Goal: Task Accomplishment & Management: Use online tool/utility

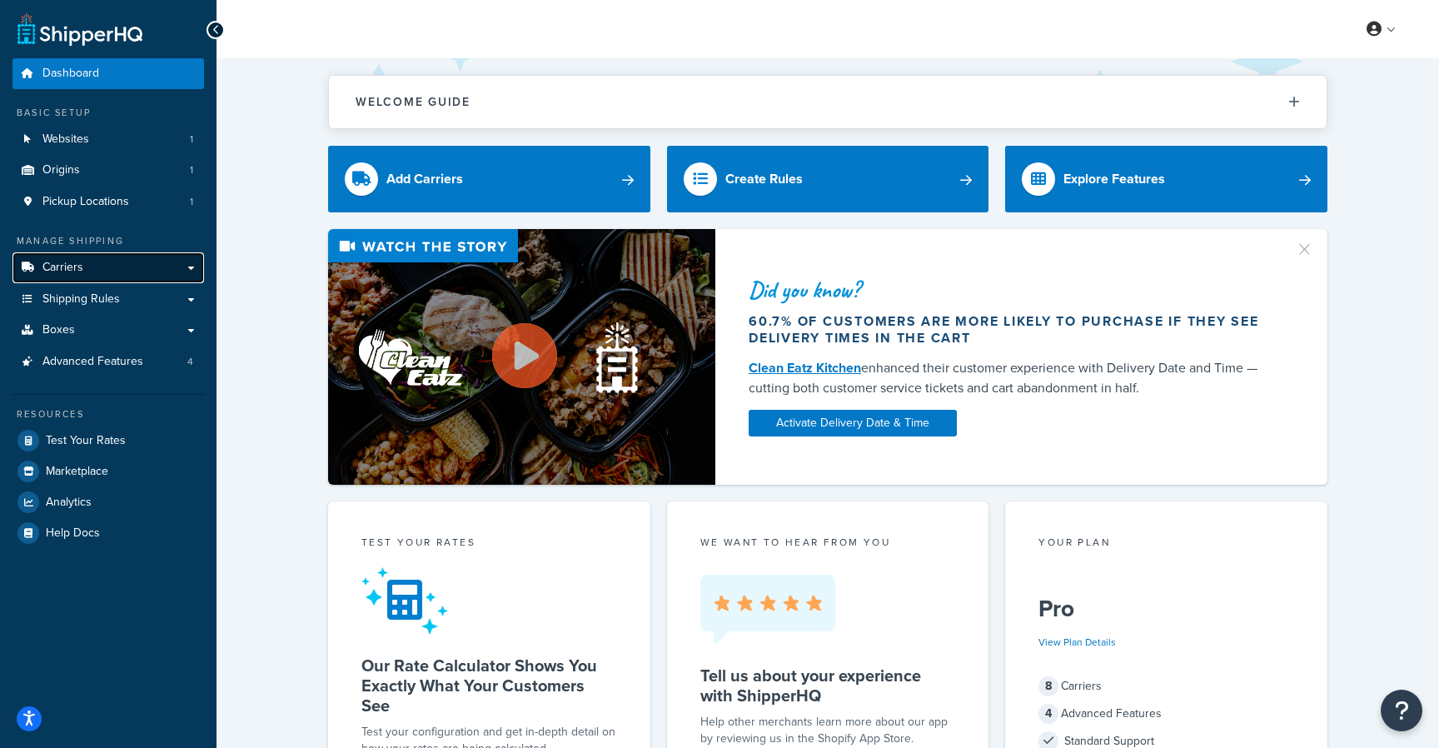
click at [122, 265] on link "Carriers" at bounding box center [107, 267] width 191 height 31
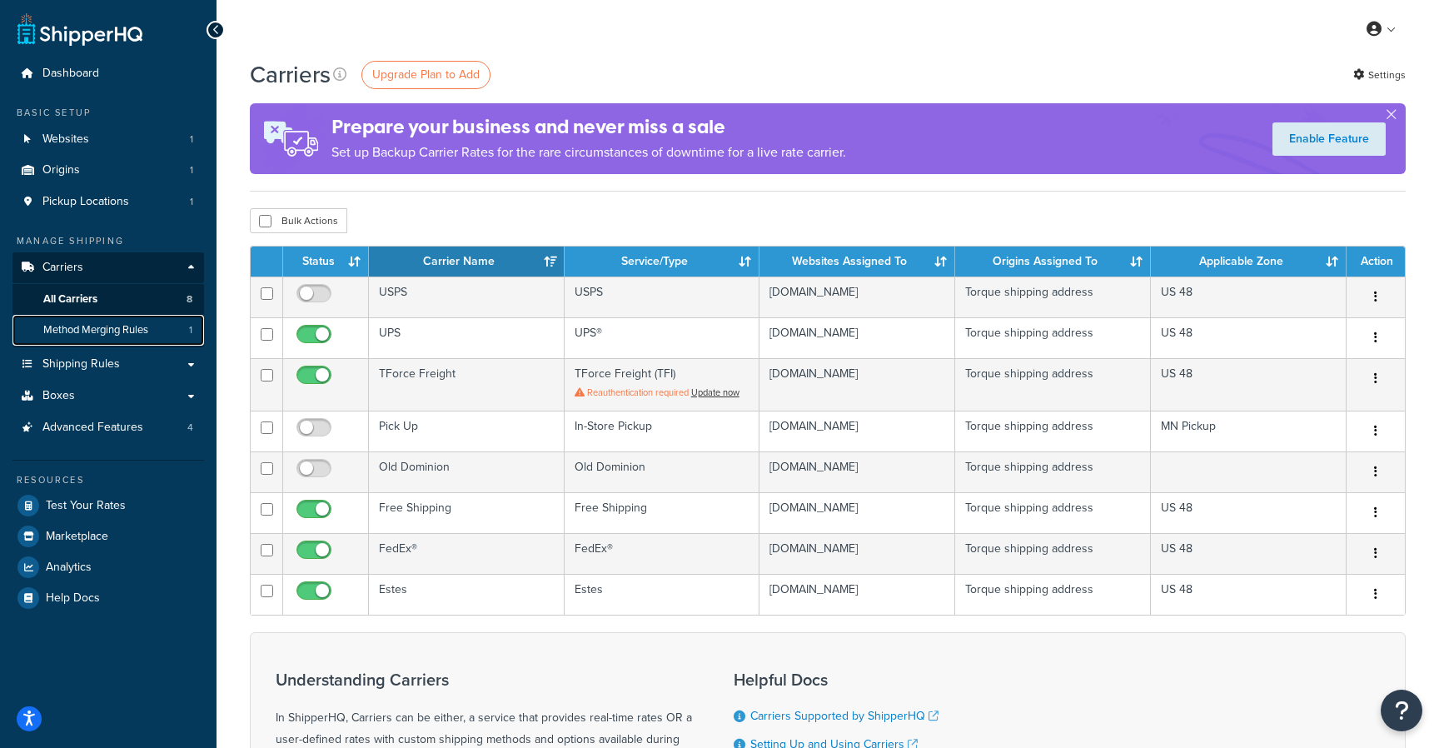
click at [137, 335] on span "Method Merging Rules" at bounding box center [95, 330] width 105 height 14
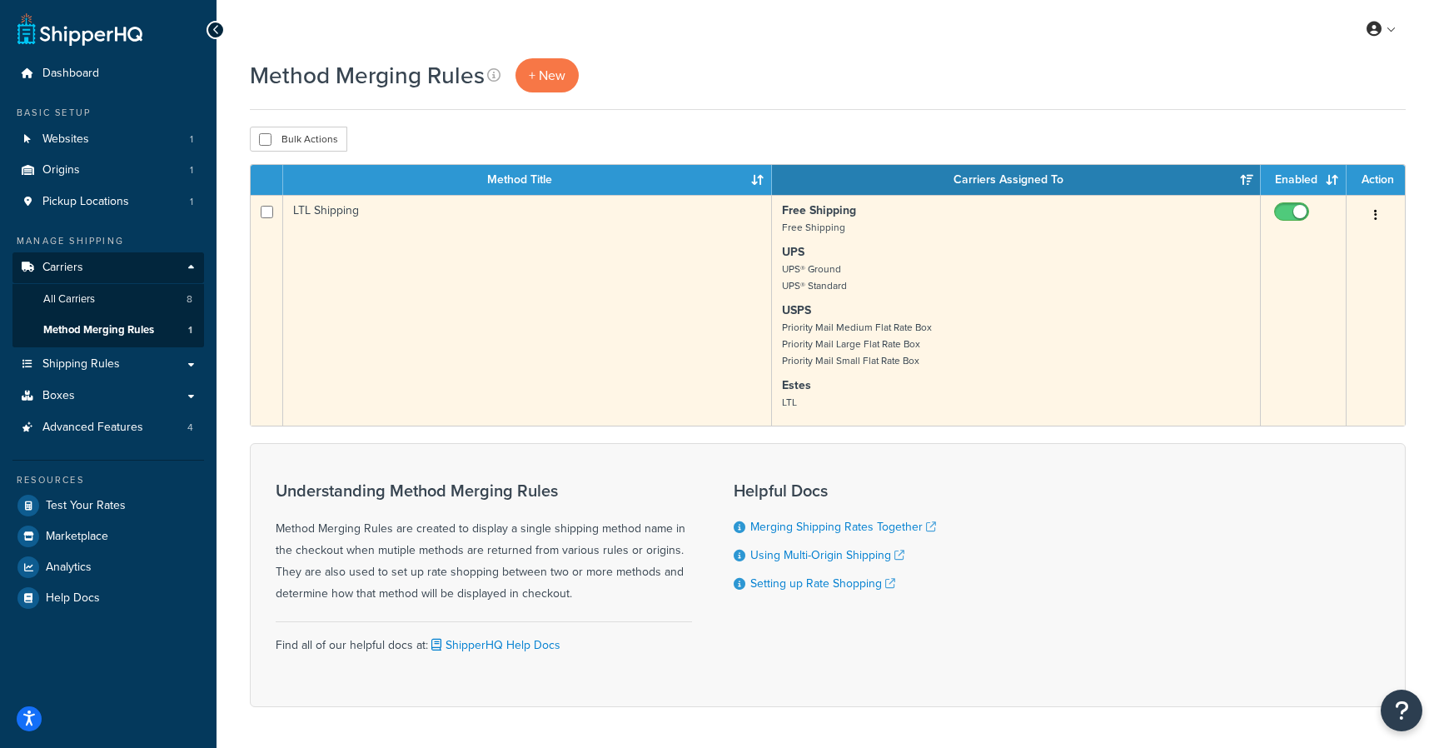
click at [577, 266] on td "LTL Shipping" at bounding box center [527, 310] width 489 height 231
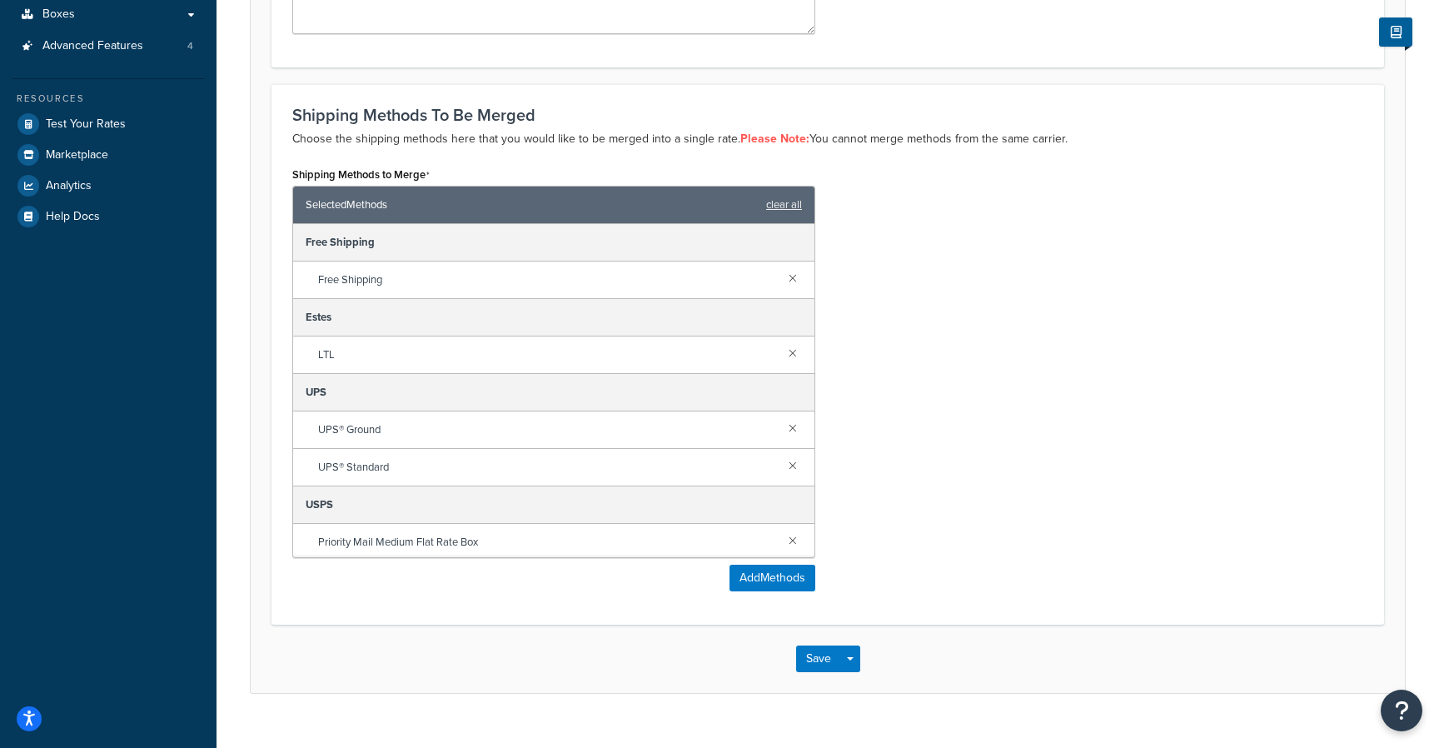
scroll to position [411, 0]
